Goal: Communication & Community: Ask a question

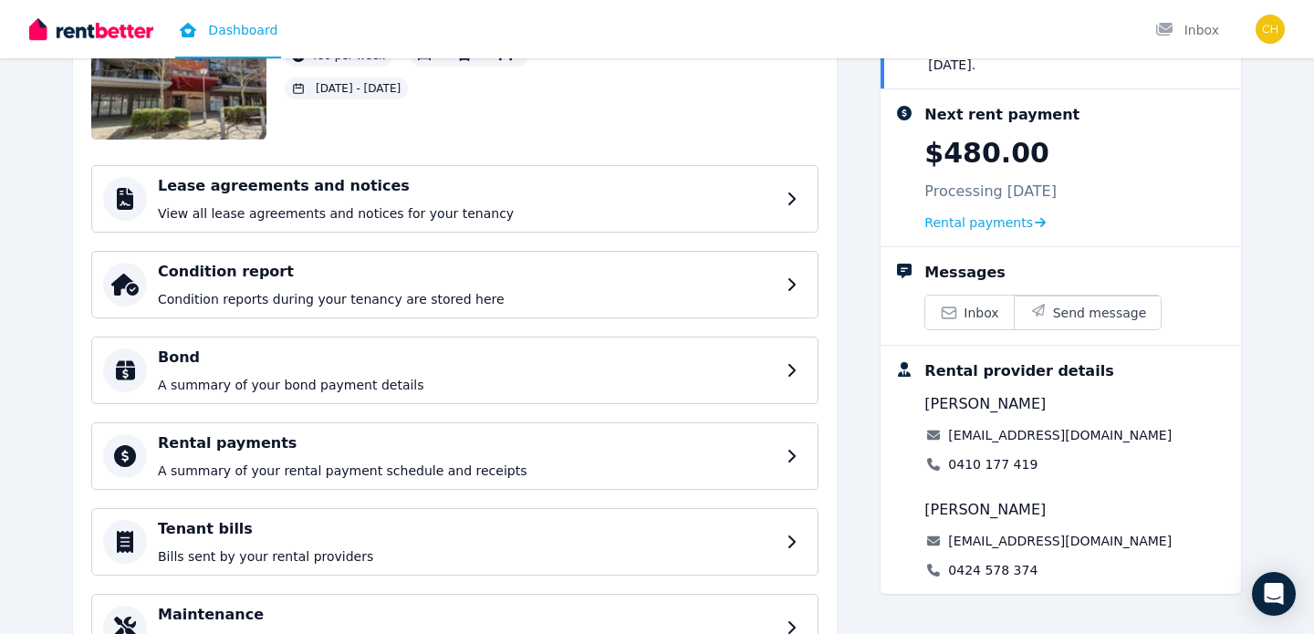
scroll to position [168, 0]
click at [1077, 318] on span "Send message" at bounding box center [1100, 312] width 94 height 18
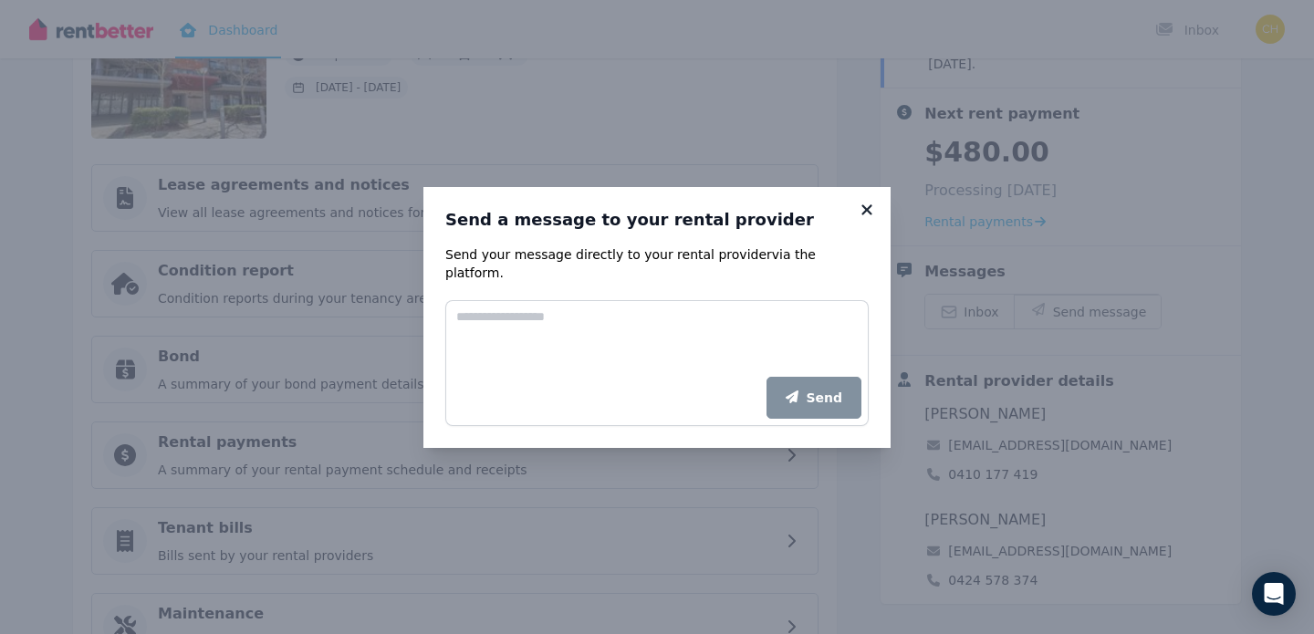
click at [864, 218] on icon at bounding box center [867, 210] width 18 height 16
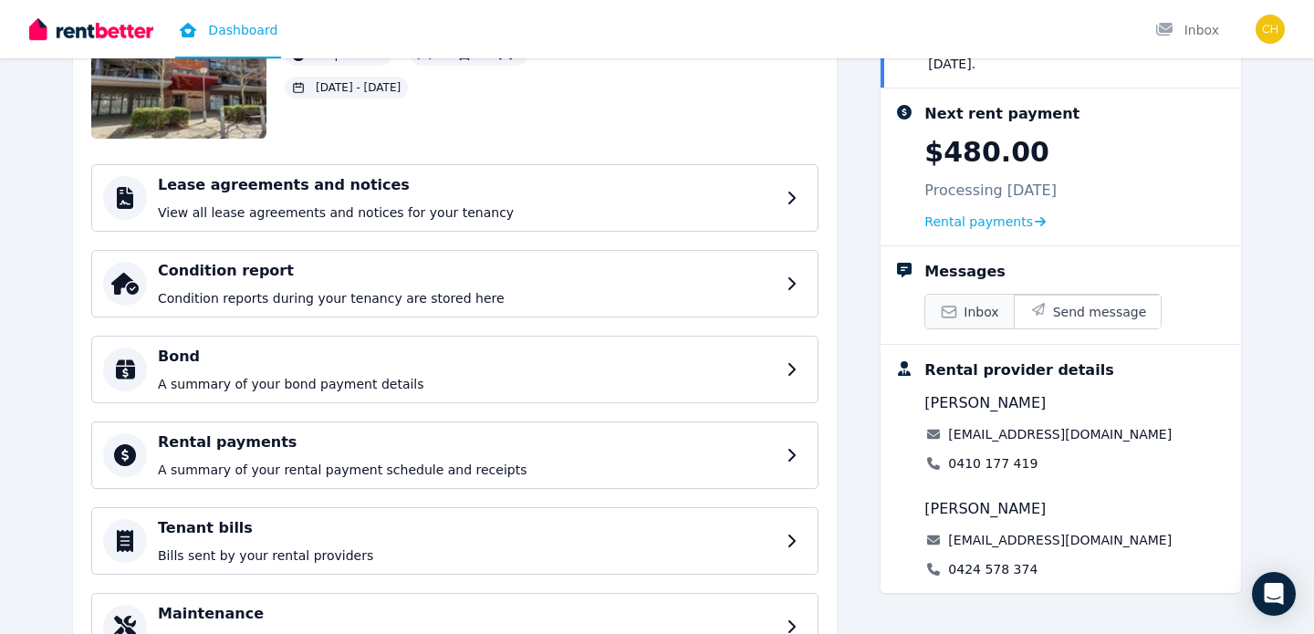
click at [951, 305] on icon at bounding box center [949, 312] width 18 height 18
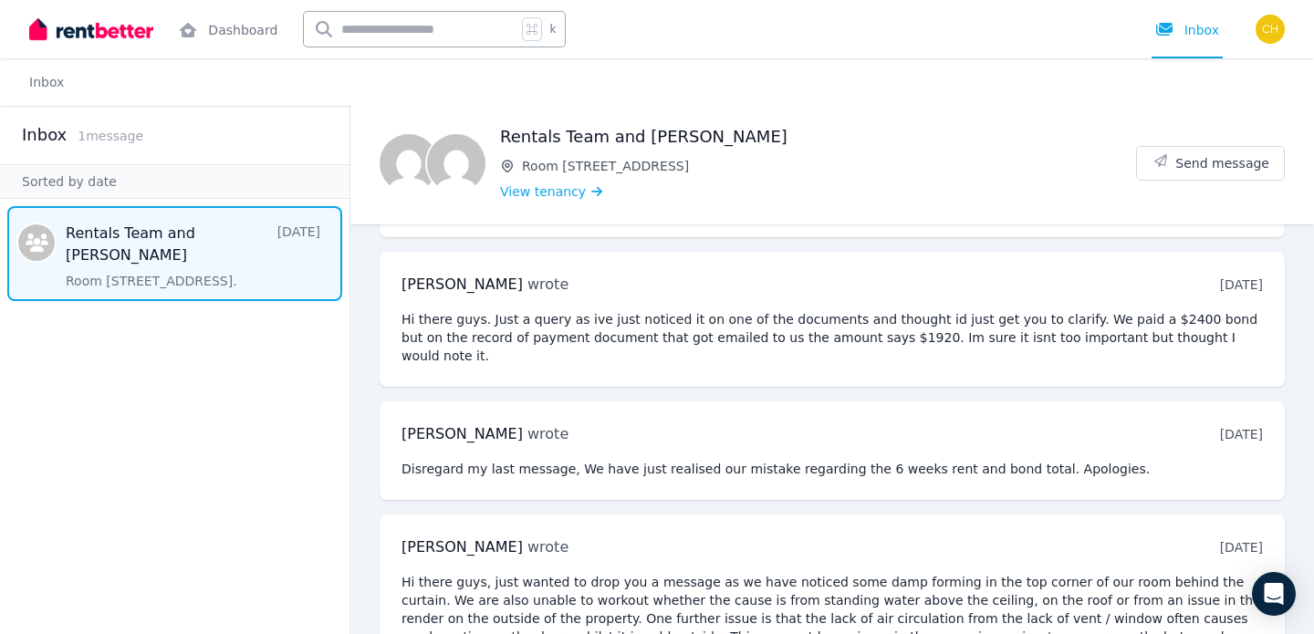
scroll to position [1328, 0]
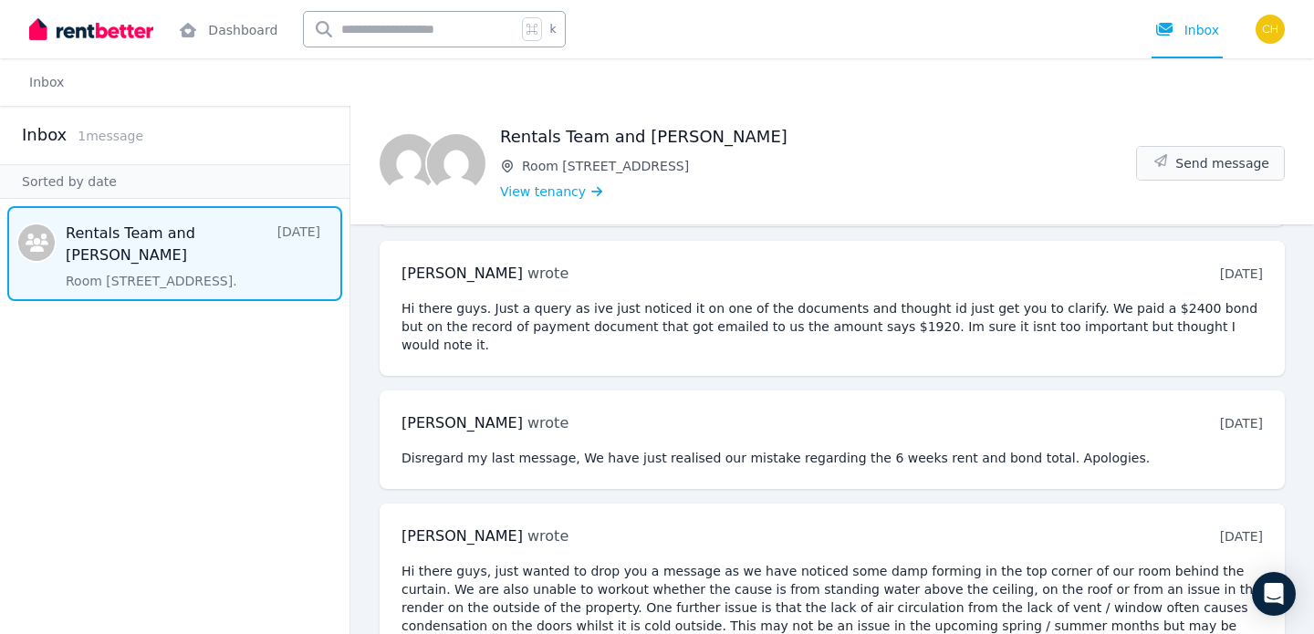
click at [1175, 164] on button "Send message" at bounding box center [1210, 163] width 147 height 33
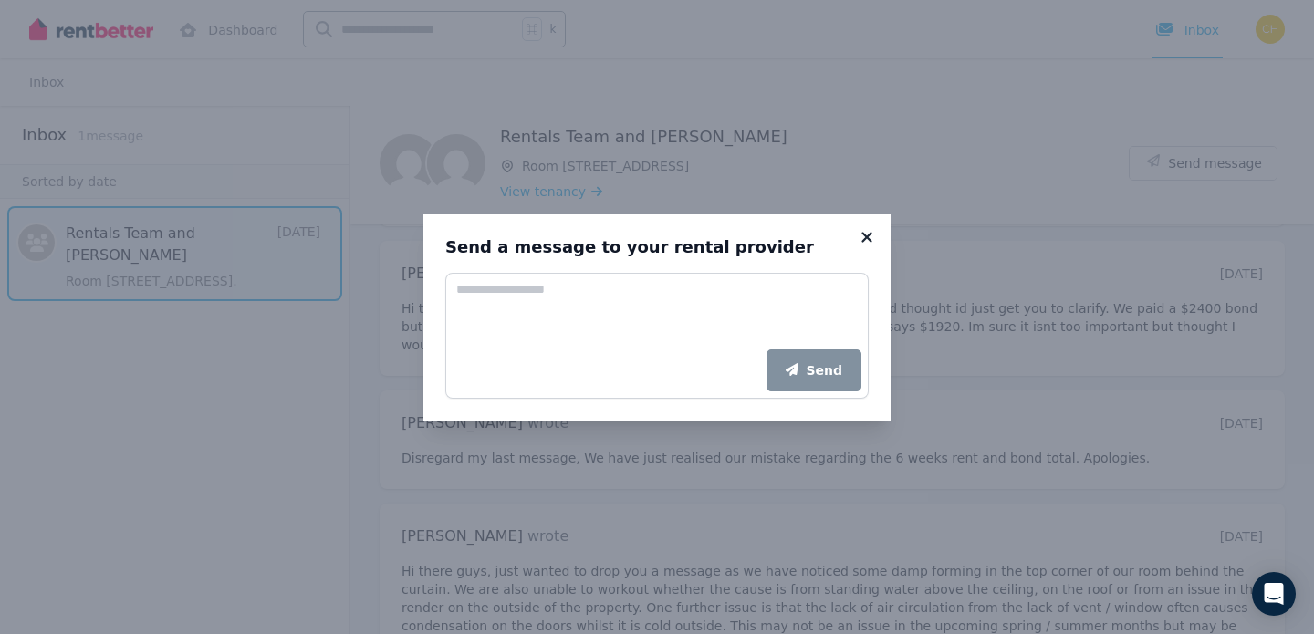
click at [870, 234] on icon at bounding box center [866, 237] width 10 height 10
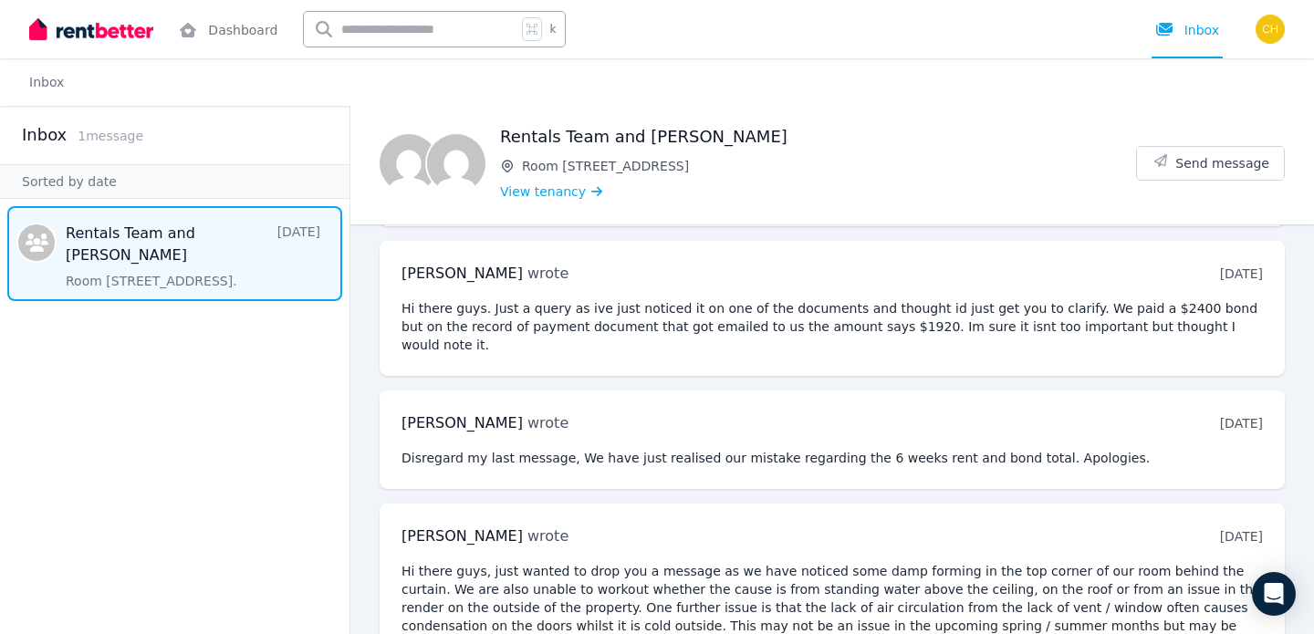
click at [159, 285] on span "Message list" at bounding box center [174, 253] width 349 height 95
click at [1181, 162] on span "Send message" at bounding box center [1222, 163] width 94 height 18
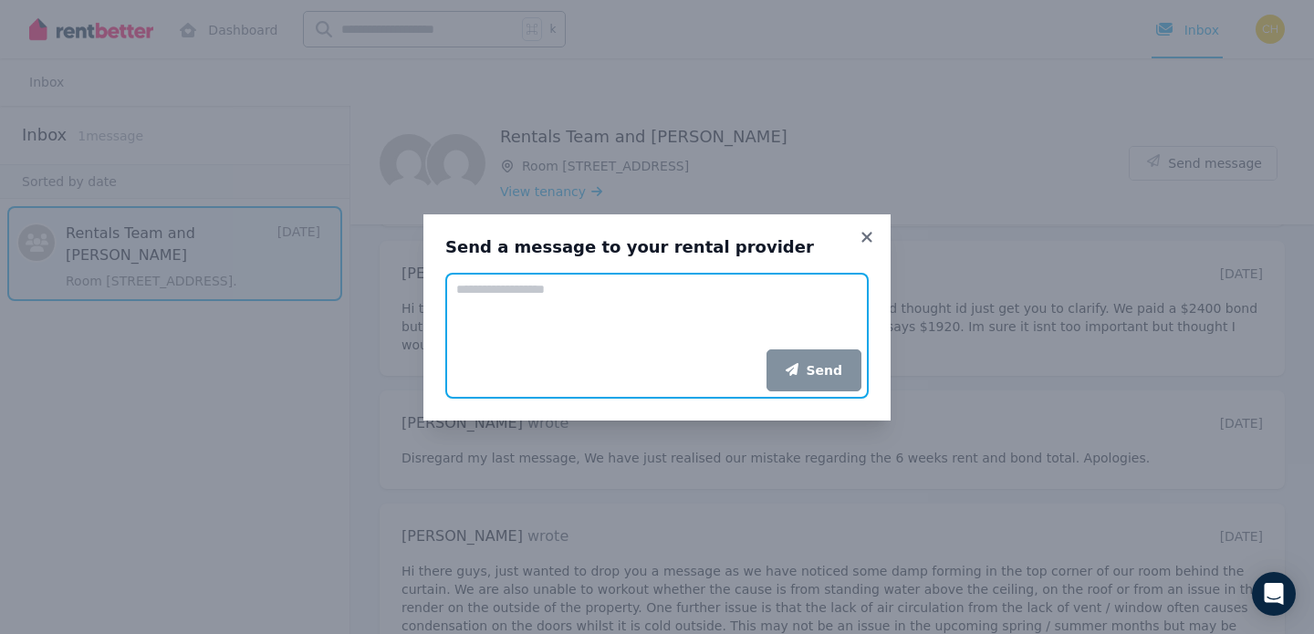
click at [573, 330] on textarea "Add your message" at bounding box center [656, 311] width 423 height 77
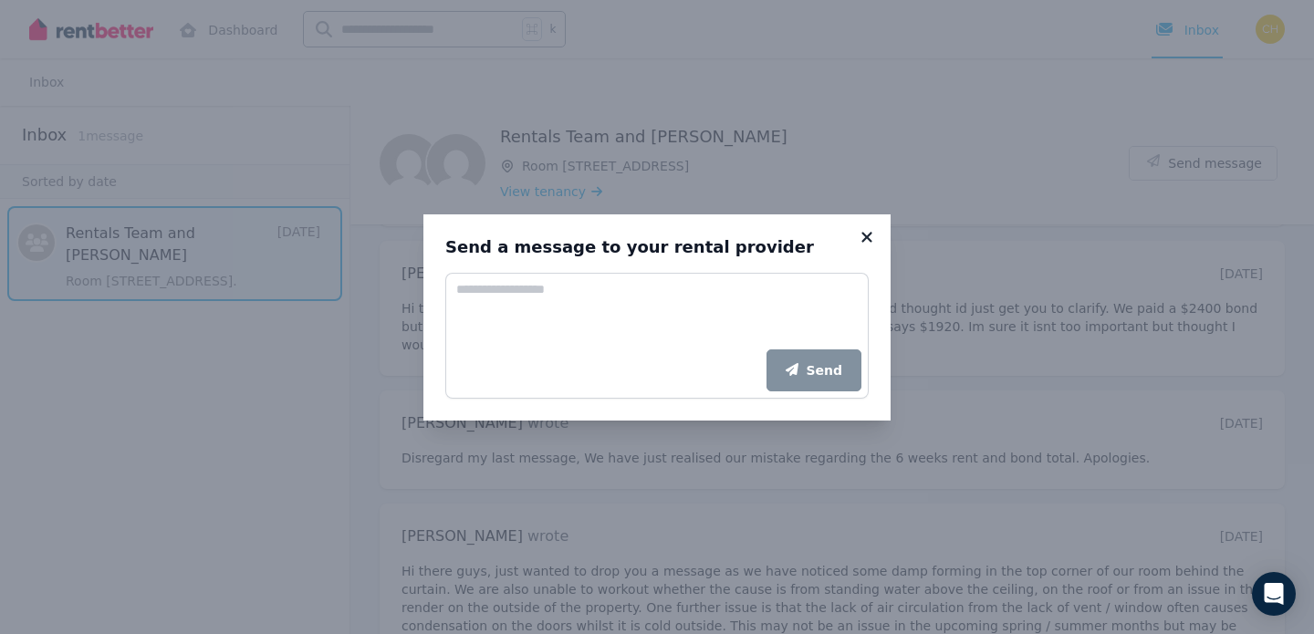
click at [859, 229] on icon at bounding box center [867, 237] width 18 height 16
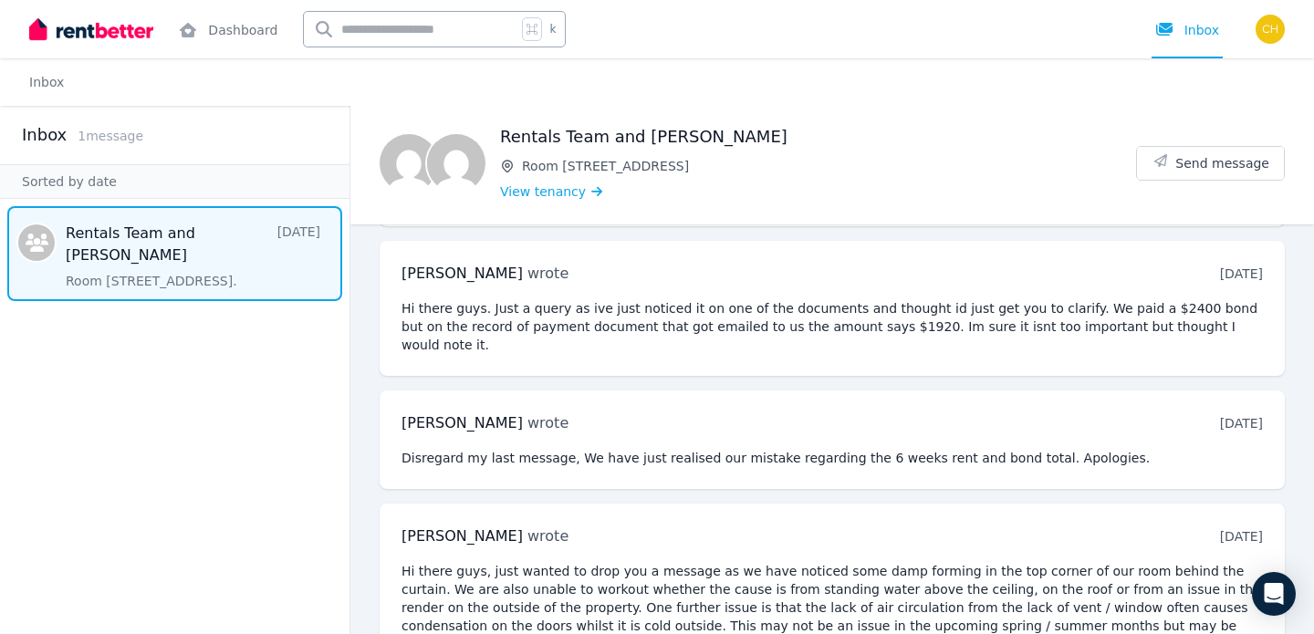
click at [139, 271] on span "Message list" at bounding box center [174, 253] width 349 height 95
click at [1206, 35] on div "Inbox" at bounding box center [1187, 30] width 64 height 18
click at [545, 195] on span "View tenancy" at bounding box center [543, 191] width 86 height 18
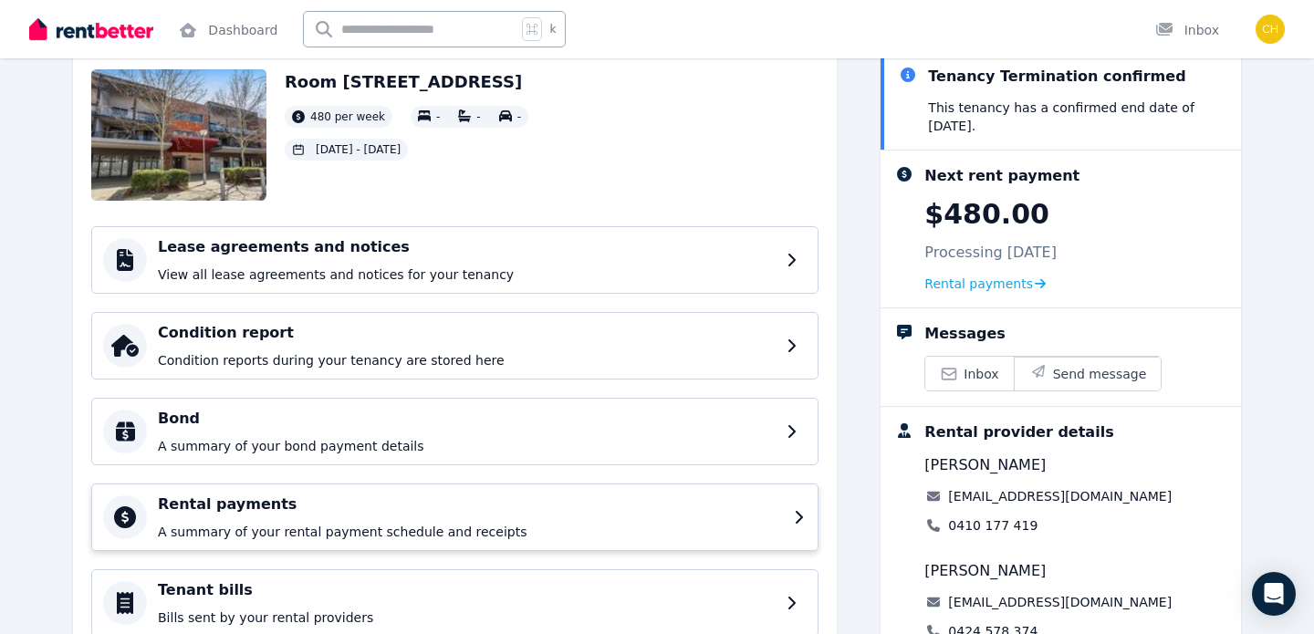
scroll to position [101, 0]
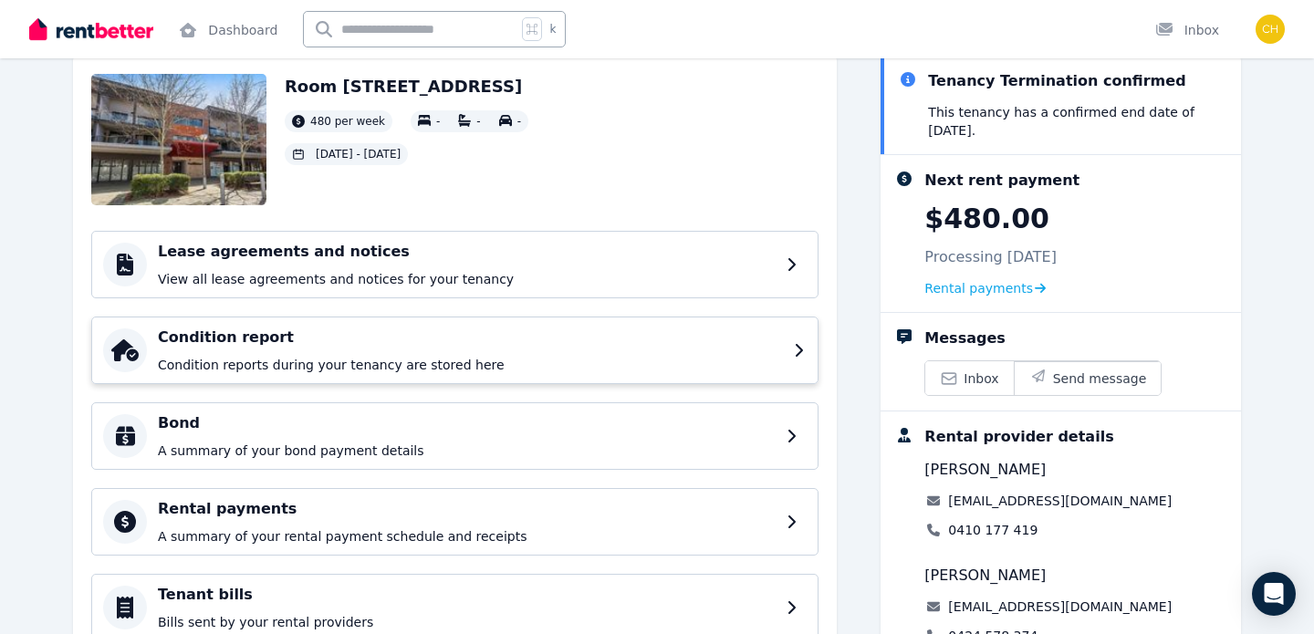
click at [509, 350] on div "Condition report Condition reports during your tenancy are stored here" at bounding box center [470, 350] width 625 height 47
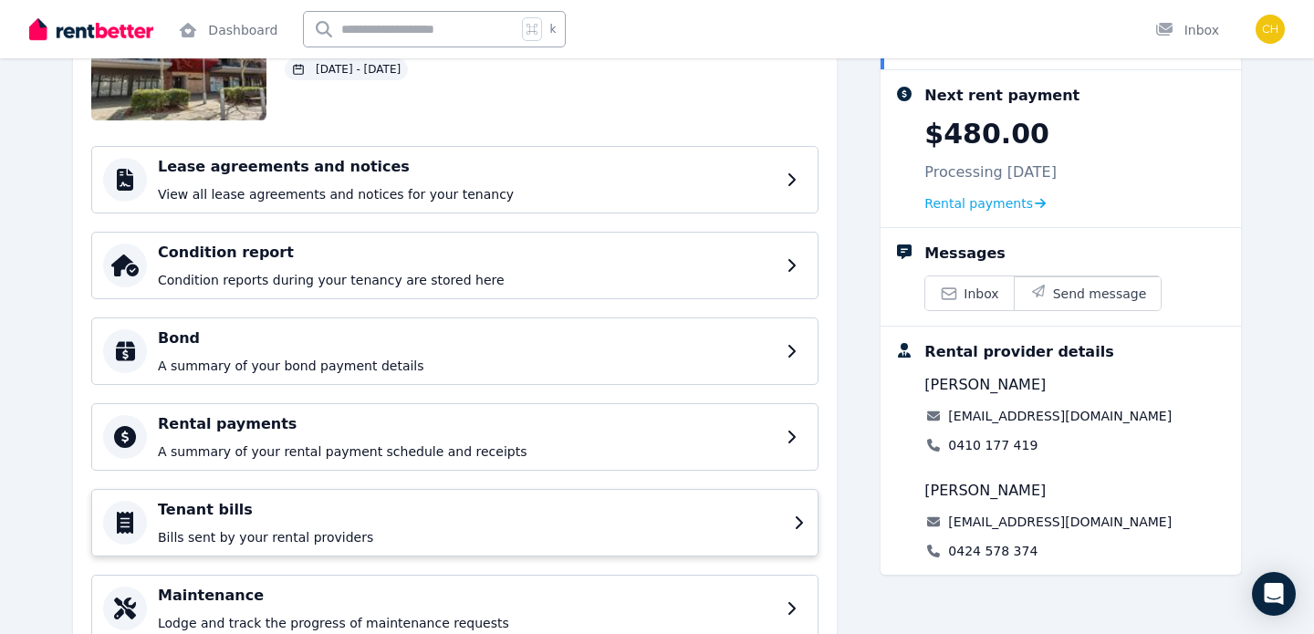
scroll to position [264, 0]
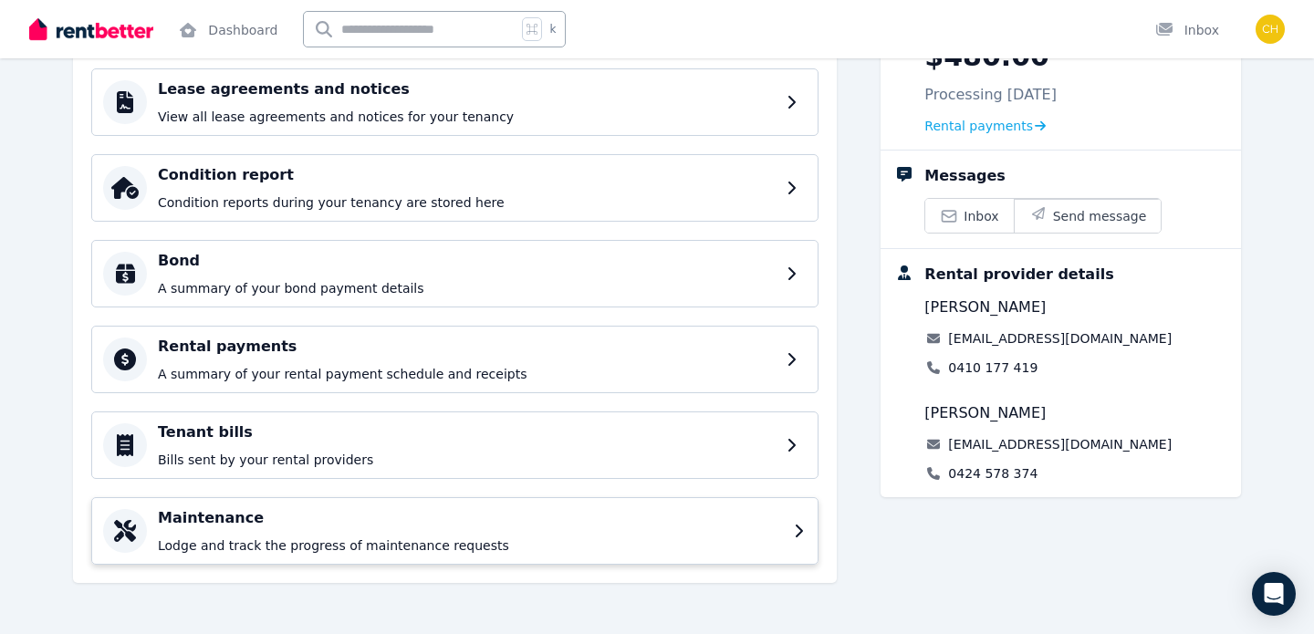
click at [374, 520] on h4 "Maintenance" at bounding box center [470, 518] width 625 height 22
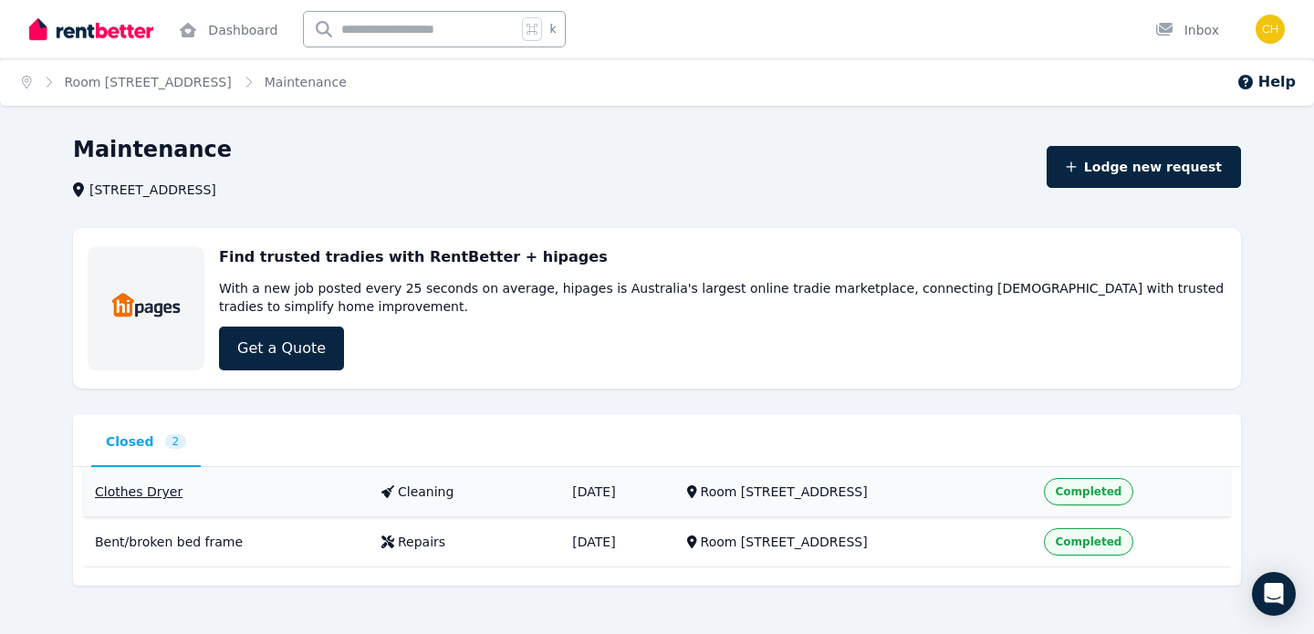
scroll to position [10, 0]
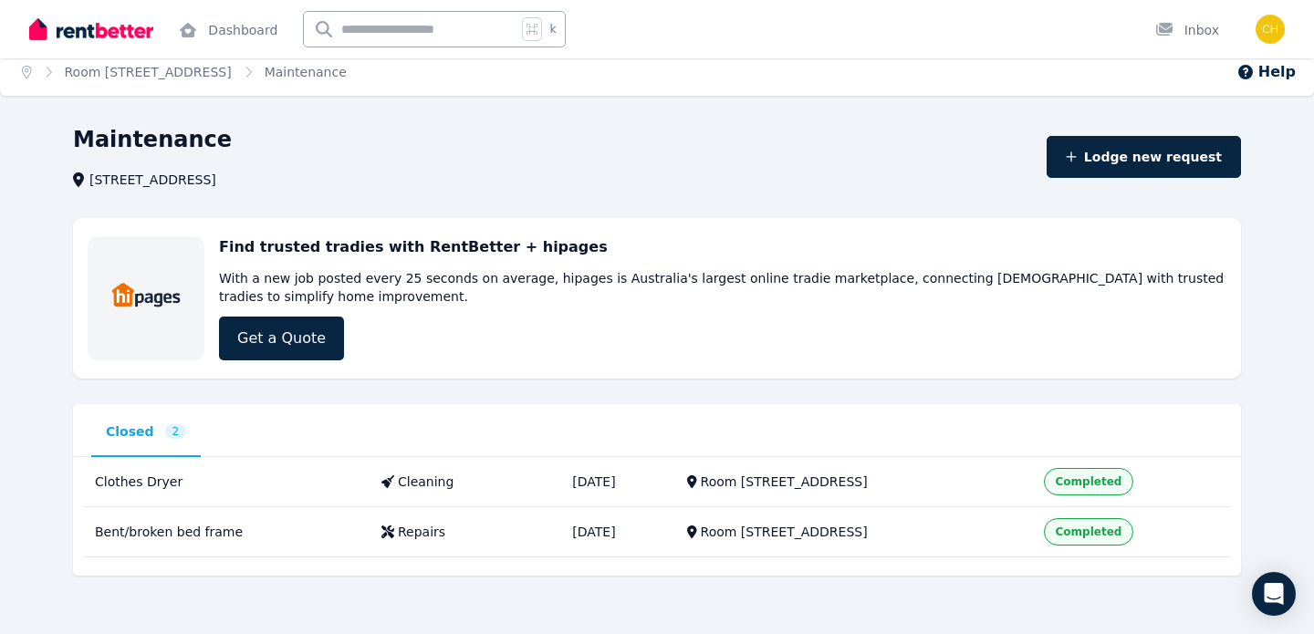
click at [122, 30] on img at bounding box center [91, 29] width 124 height 27
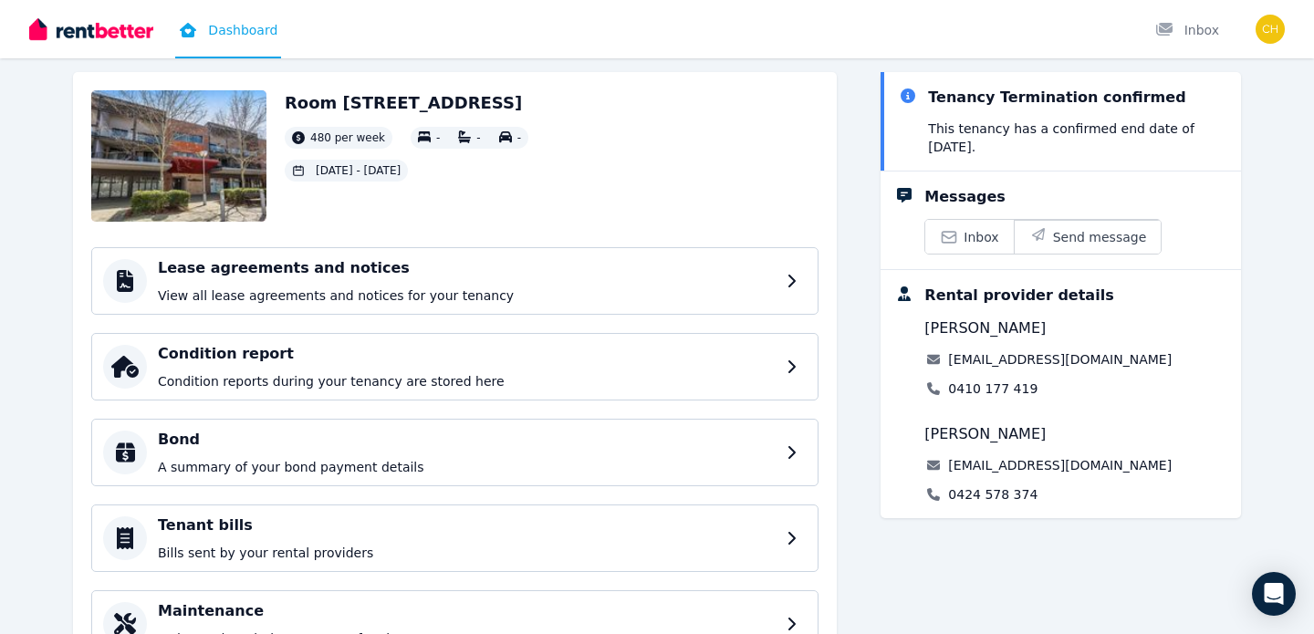
scroll to position [120, 0]
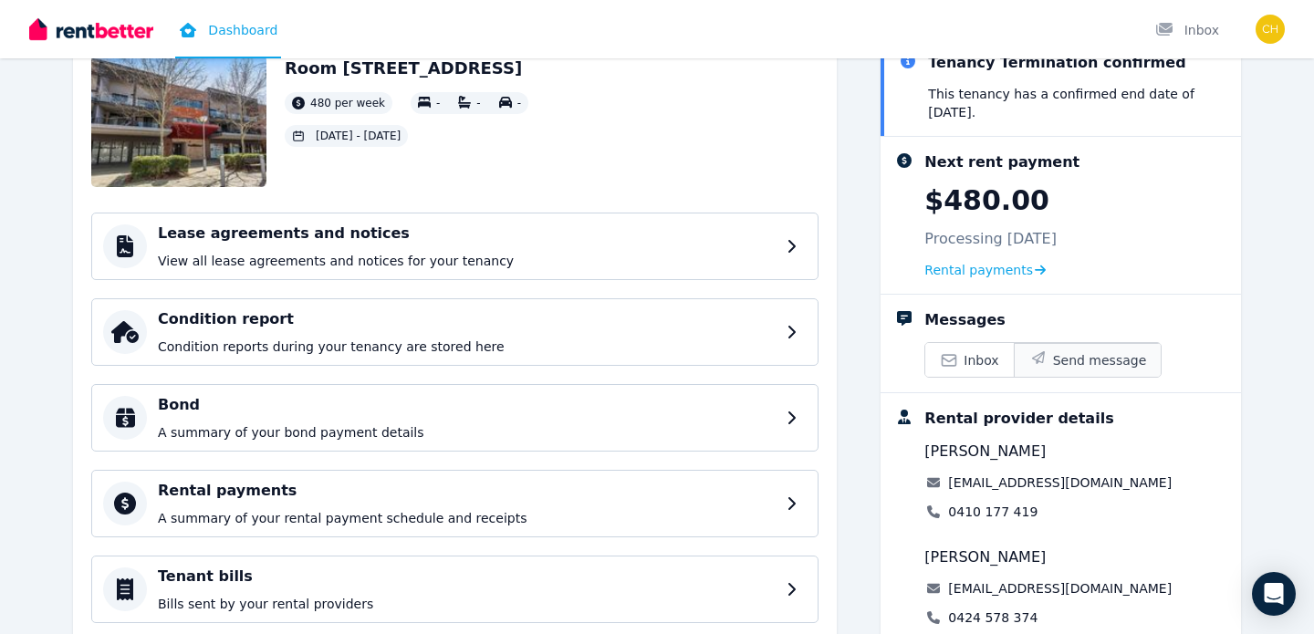
click at [1084, 360] on span "Send message" at bounding box center [1100, 360] width 94 height 18
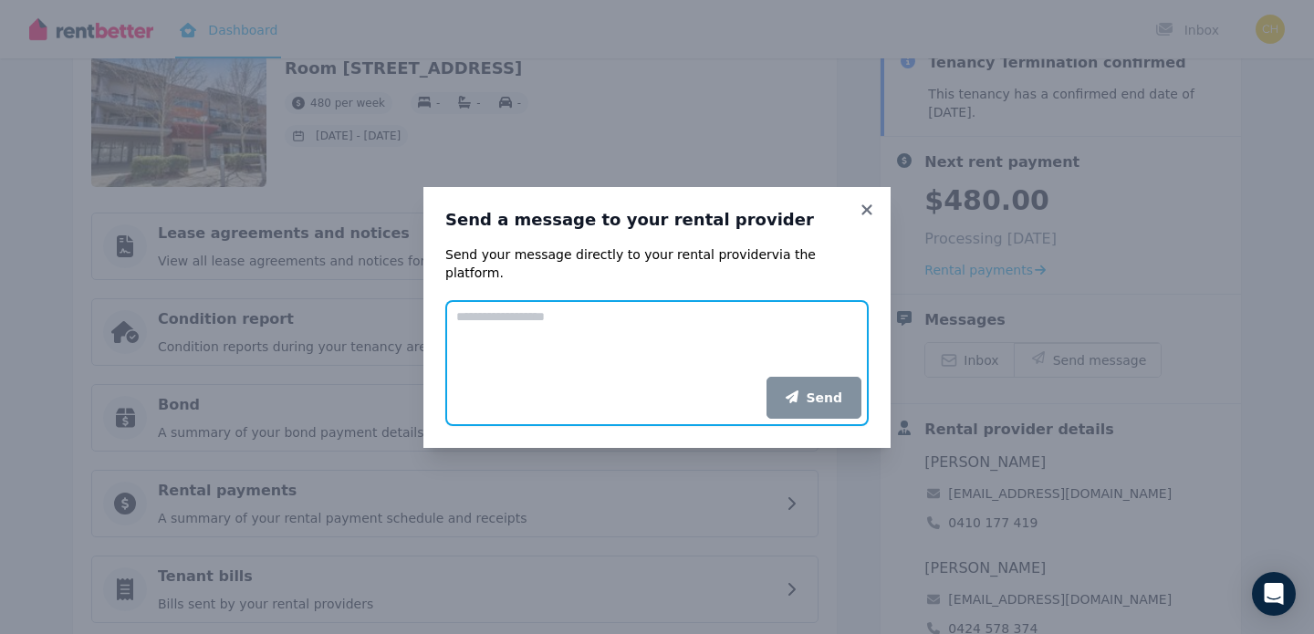
click at [751, 315] on textarea "Add your message" at bounding box center [656, 338] width 423 height 77
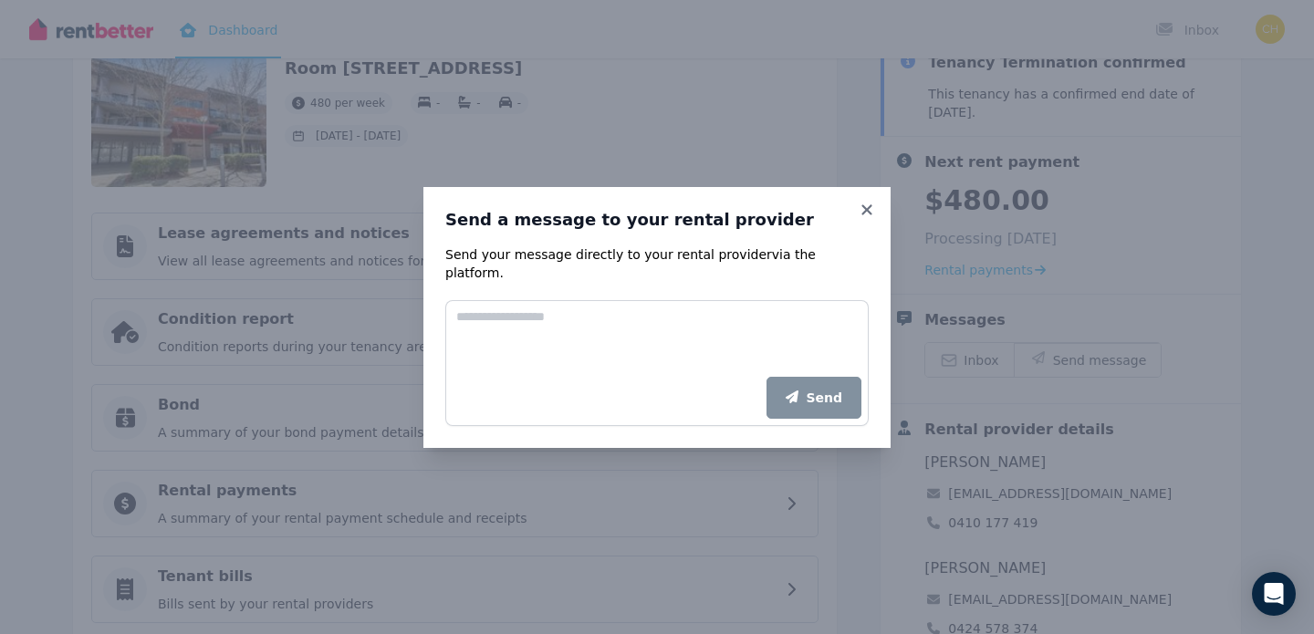
click at [877, 218] on div "Send a message to your rental provider Send your message directly to your renta…" at bounding box center [656, 317] width 467 height 261
click at [868, 214] on icon at bounding box center [866, 209] width 10 height 10
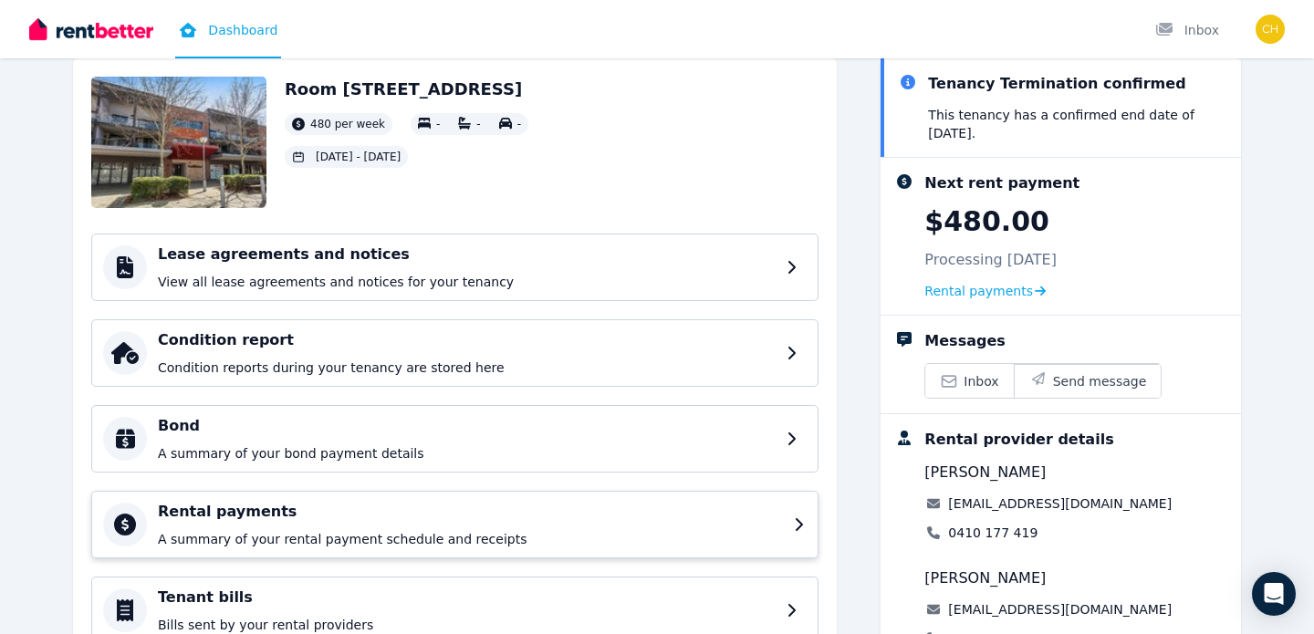
scroll to position [95, 0]
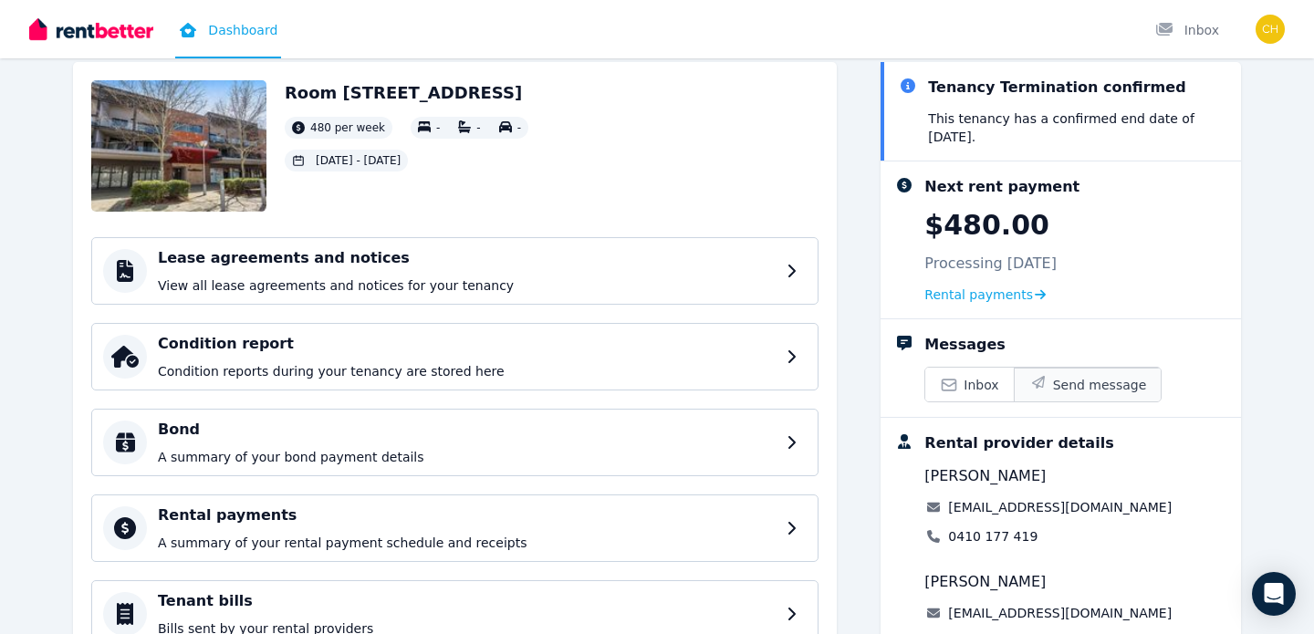
click at [1056, 379] on span "Send message" at bounding box center [1100, 385] width 94 height 18
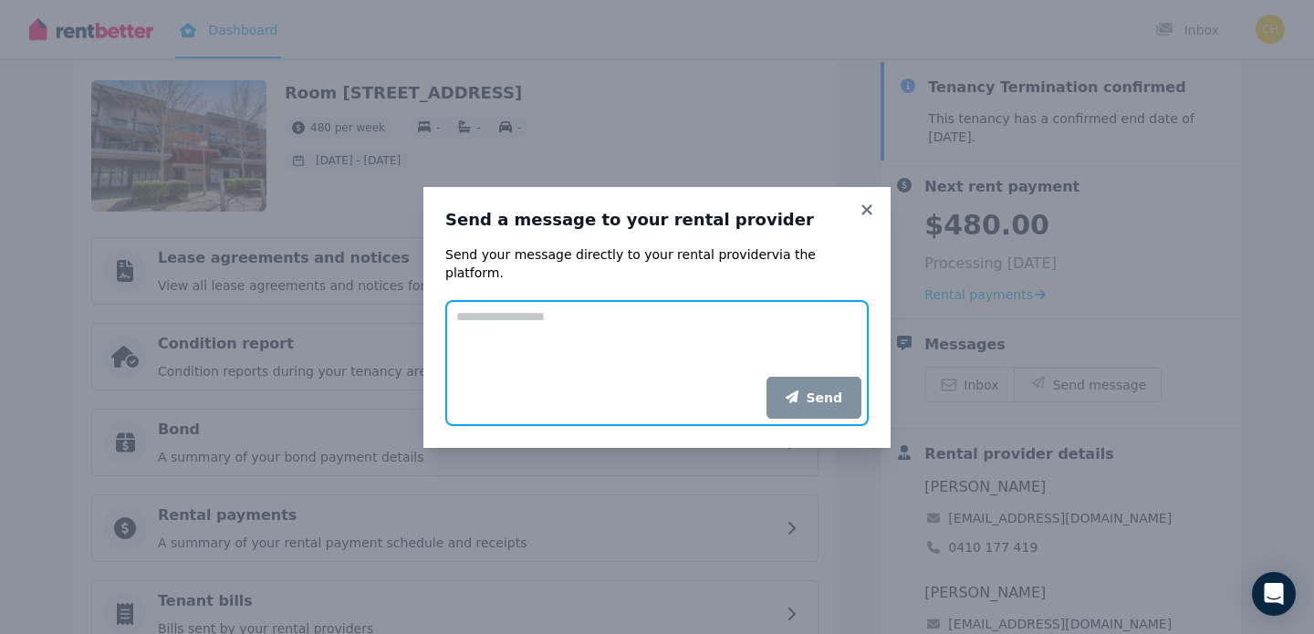
click at [688, 325] on textarea "Add your message" at bounding box center [656, 338] width 423 height 77
